Goal: Task Accomplishment & Management: Use online tool/utility

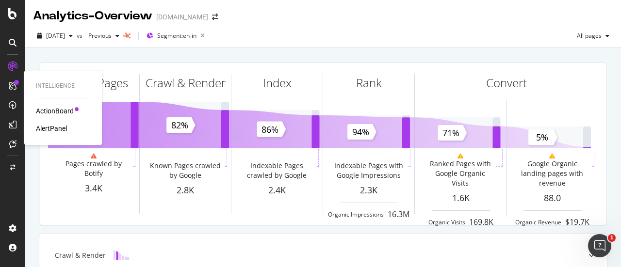
click at [49, 114] on div "ActionBoard" at bounding box center [55, 111] width 38 height 10
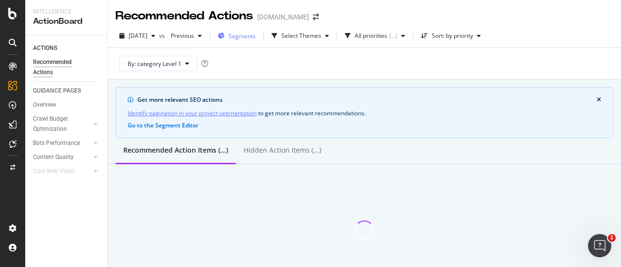
click at [254, 37] on span "Segments" at bounding box center [241, 36] width 27 height 8
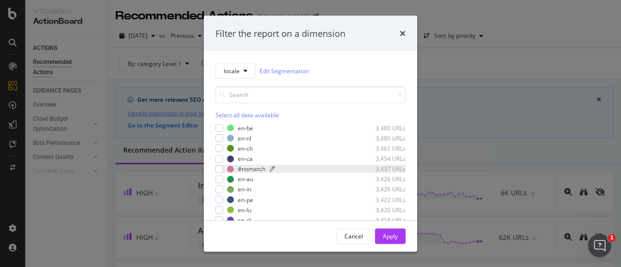
scroll to position [23, 0]
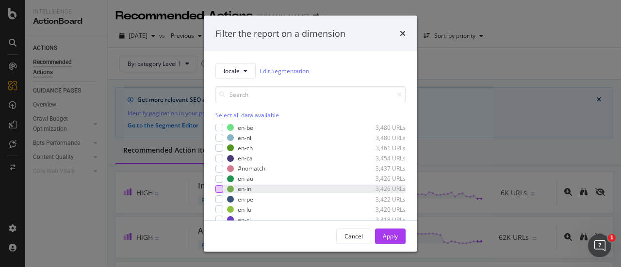
click at [216, 190] on div "modal" at bounding box center [219, 189] width 8 height 8
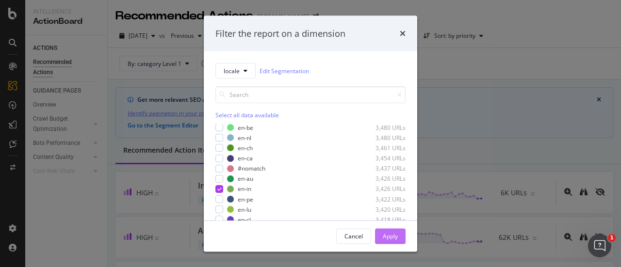
click at [388, 235] on div "Apply" at bounding box center [390, 236] width 15 height 8
